Goal: Find specific page/section: Find specific page/section

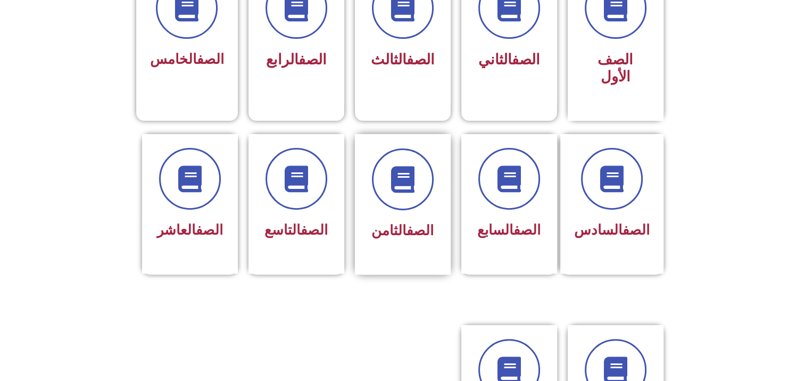
scroll to position [372, 0]
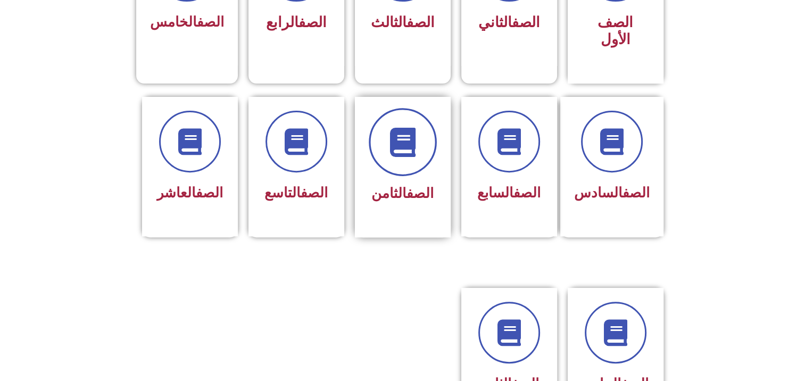
click at [391, 141] on span at bounding box center [403, 142] width 68 height 68
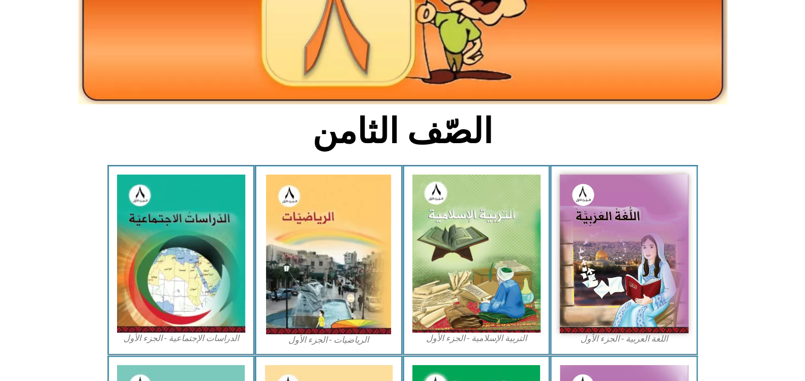
scroll to position [266, 0]
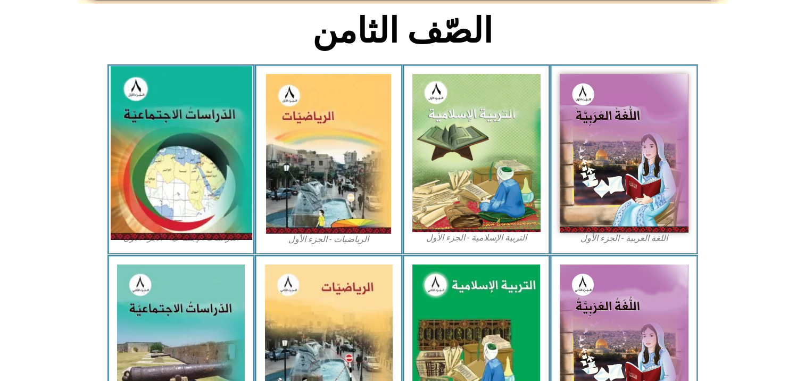
click at [154, 139] on img at bounding box center [180, 153] width 141 height 174
click at [178, 145] on img at bounding box center [180, 153] width 141 height 174
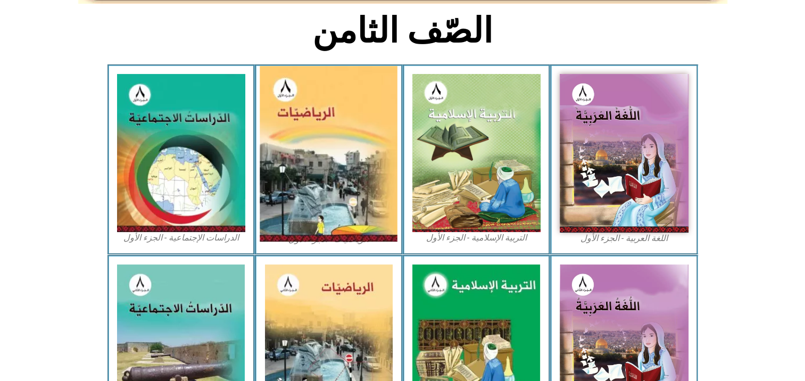
click at [300, 138] on img at bounding box center [329, 154] width 138 height 176
click at [396, 136] on img at bounding box center [329, 154] width 138 height 176
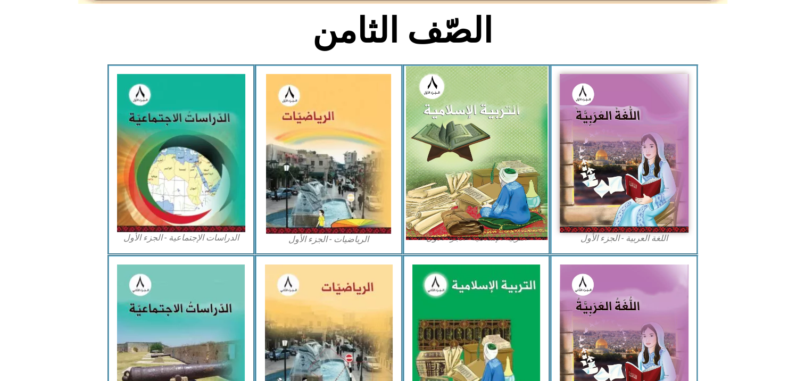
click at [449, 122] on img at bounding box center [475, 153] width 141 height 174
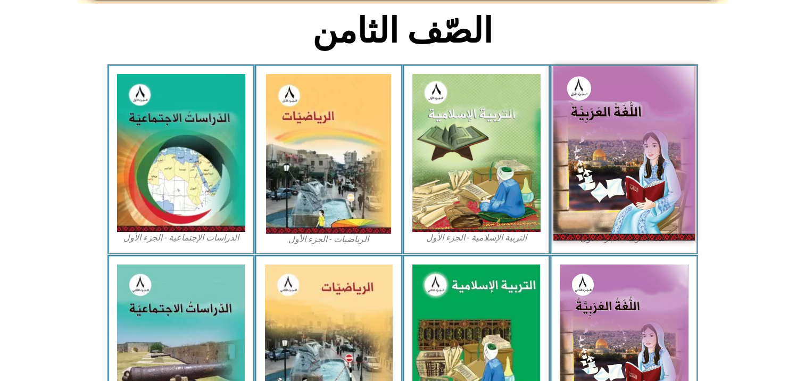
click at [583, 128] on img at bounding box center [623, 153] width 141 height 174
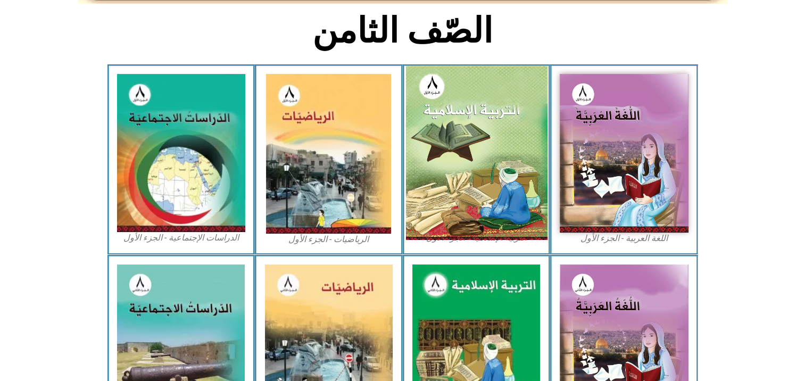
drag, startPoint x: 583, startPoint y: 128, endPoint x: 496, endPoint y: 163, distance: 93.5
click at [507, 159] on div "اللغة العربية - الجزء الأول​ التربية الإسلامية - الجزء الأول الرياضيات - الجزء …" at bounding box center [402, 159] width 590 height 190
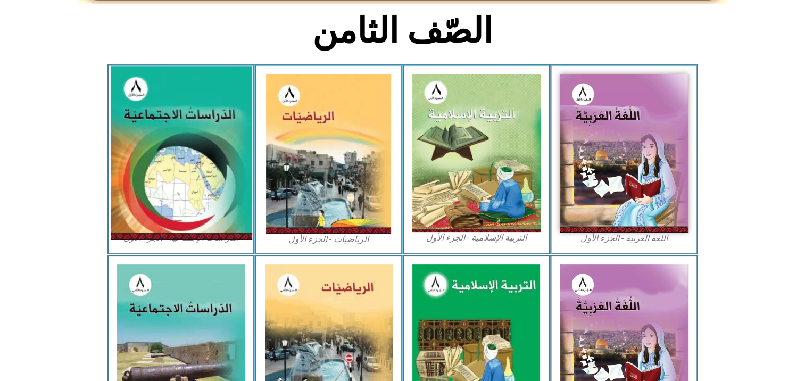
click at [185, 182] on img at bounding box center [180, 153] width 141 height 174
